Goal: Navigation & Orientation: Go to known website

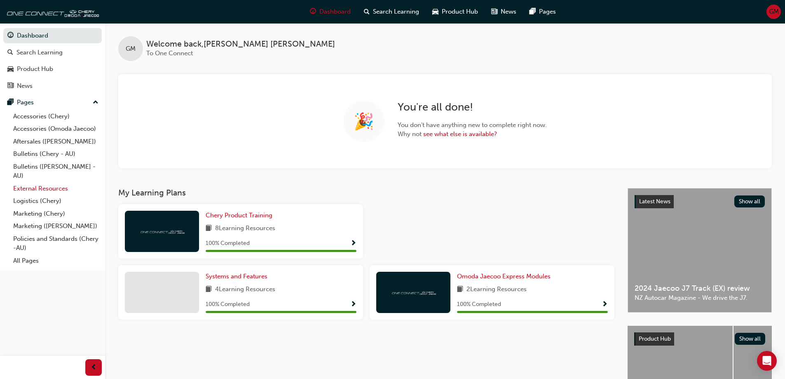
click at [49, 188] on link "External Resources" at bounding box center [56, 188] width 92 height 13
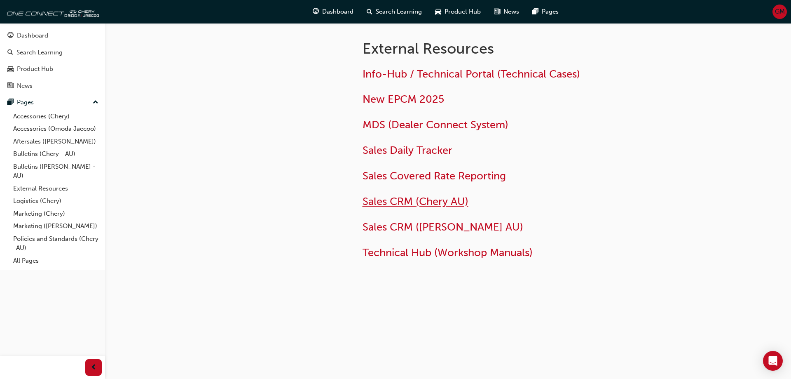
click at [409, 198] on span "Sales CRM (Chery AU)" at bounding box center [415, 201] width 106 height 13
click at [400, 230] on span "Sales CRM ([PERSON_NAME] AU)" at bounding box center [442, 226] width 161 height 13
